Goal: Information Seeking & Learning: Find specific fact

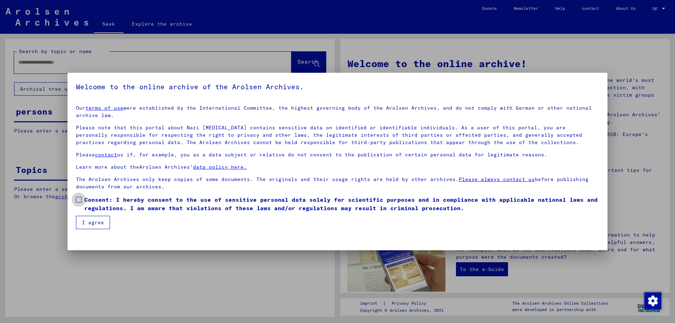
drag, startPoint x: 78, startPoint y: 200, endPoint x: 82, endPoint y: 213, distance: 13.6
click at [78, 201] on span at bounding box center [79, 200] width 6 height 6
click at [86, 220] on font "I agree" at bounding box center [93, 222] width 22 height 6
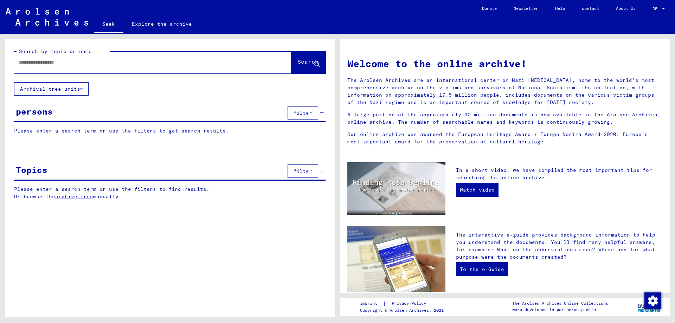
click at [118, 63] on input "text" at bounding box center [144, 62] width 252 height 7
paste input "**********"
type input "**********"
click at [301, 64] on font "Search" at bounding box center [307, 61] width 21 height 7
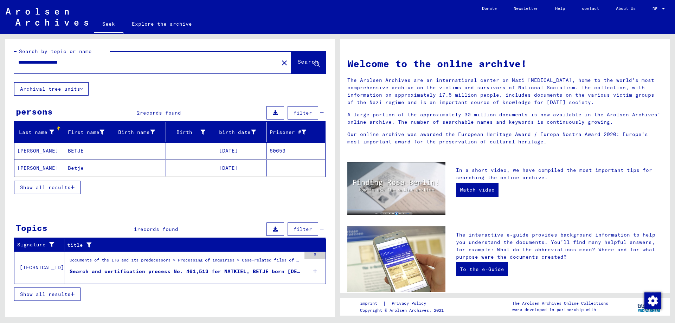
click at [30, 151] on font "[PERSON_NAME]" at bounding box center [37, 151] width 41 height 6
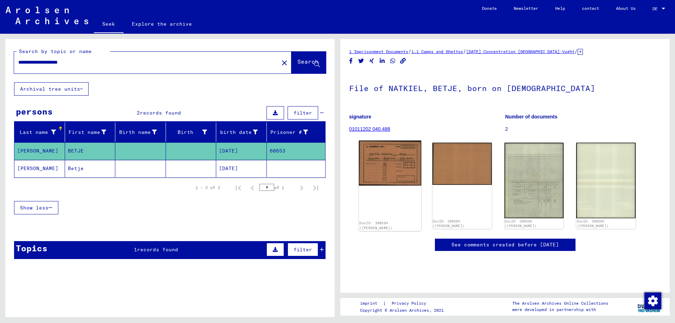
click at [396, 172] on img at bounding box center [390, 163] width 62 height 45
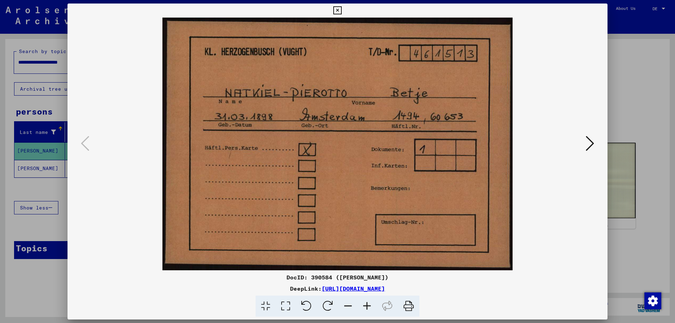
click at [408, 305] on icon at bounding box center [408, 306] width 21 height 21
click at [586, 142] on icon at bounding box center [590, 143] width 8 height 17
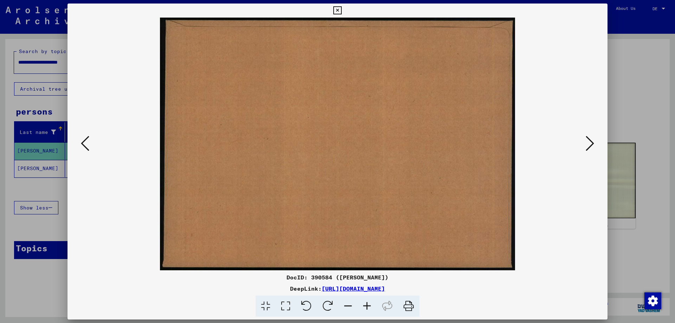
click at [586, 142] on icon at bounding box center [590, 143] width 8 height 17
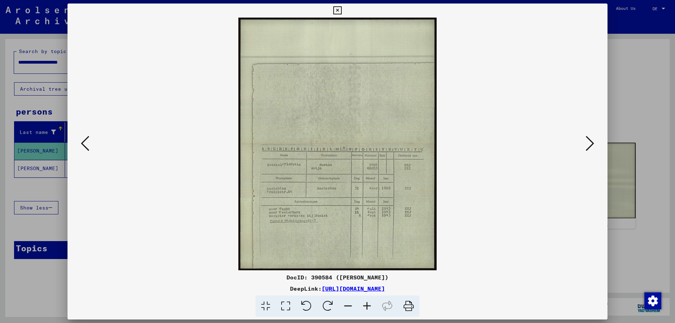
click at [411, 303] on icon at bounding box center [408, 306] width 21 height 21
click at [338, 12] on icon at bounding box center [337, 10] width 8 height 8
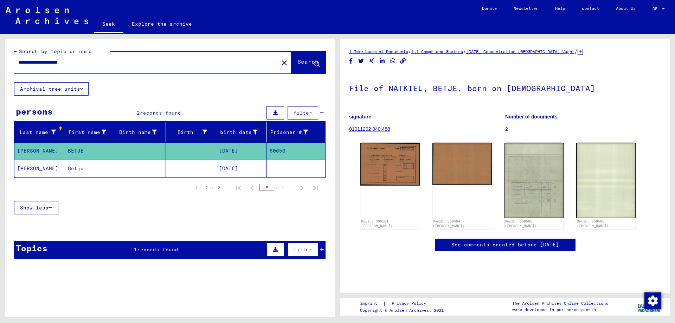
click at [87, 168] on mat-cell "Betje" at bounding box center [90, 168] width 51 height 17
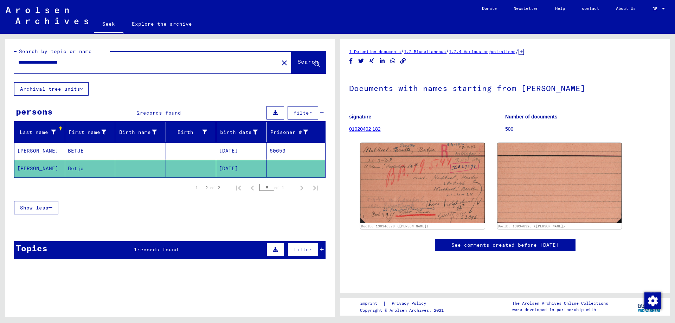
scroll to position [2, 0]
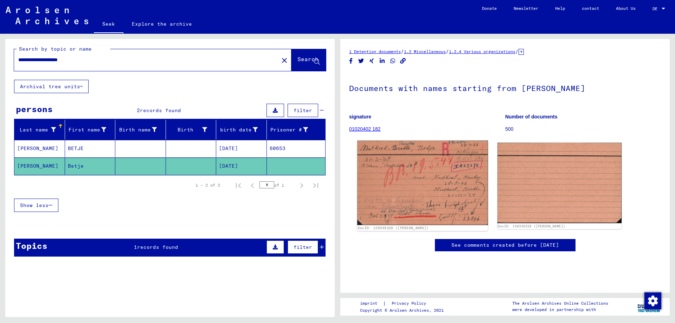
click at [413, 183] on img at bounding box center [422, 183] width 130 height 84
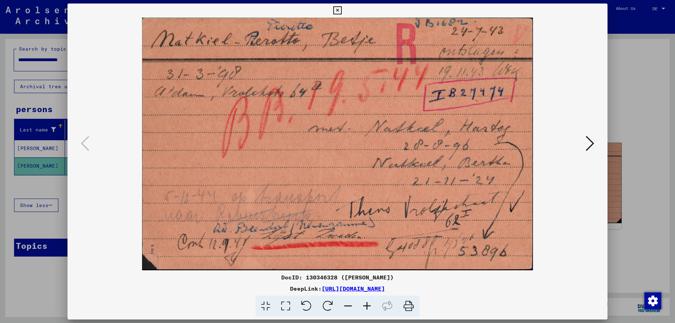
click at [407, 304] on icon at bounding box center [408, 306] width 21 height 21
click at [338, 6] on icon at bounding box center [337, 10] width 8 height 8
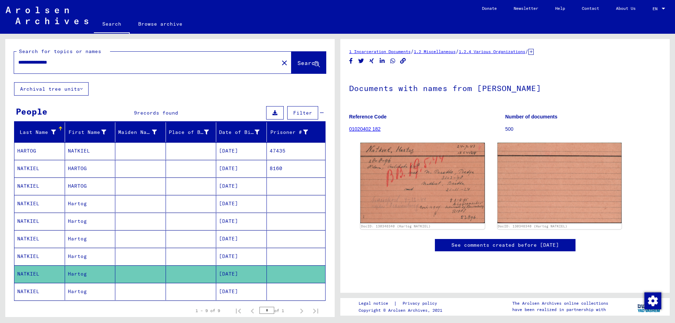
drag, startPoint x: 0, startPoint y: 0, endPoint x: 20, endPoint y: 13, distance: 24.4
